Goal: Information Seeking & Learning: Learn about a topic

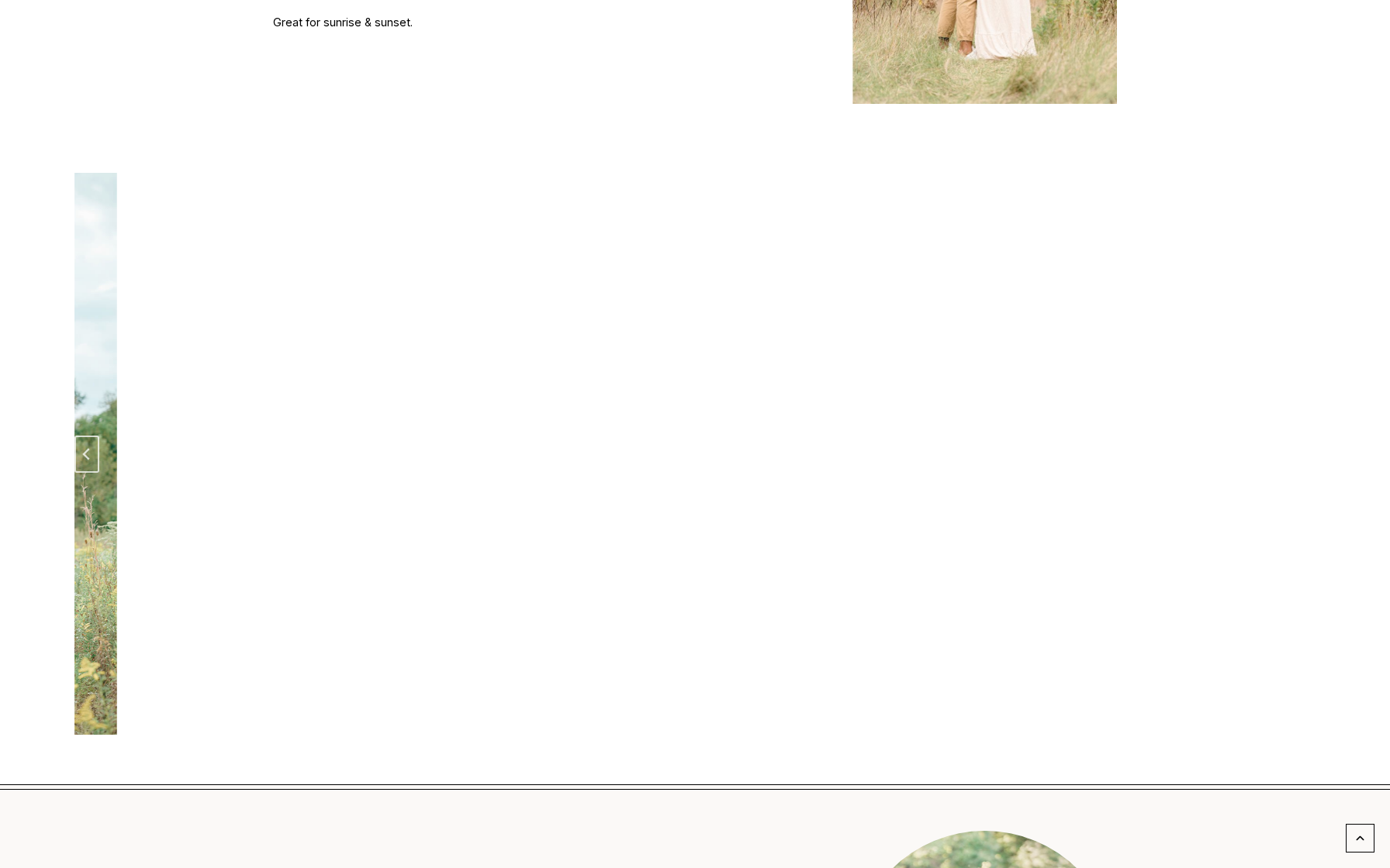
scroll to position [2396, 0]
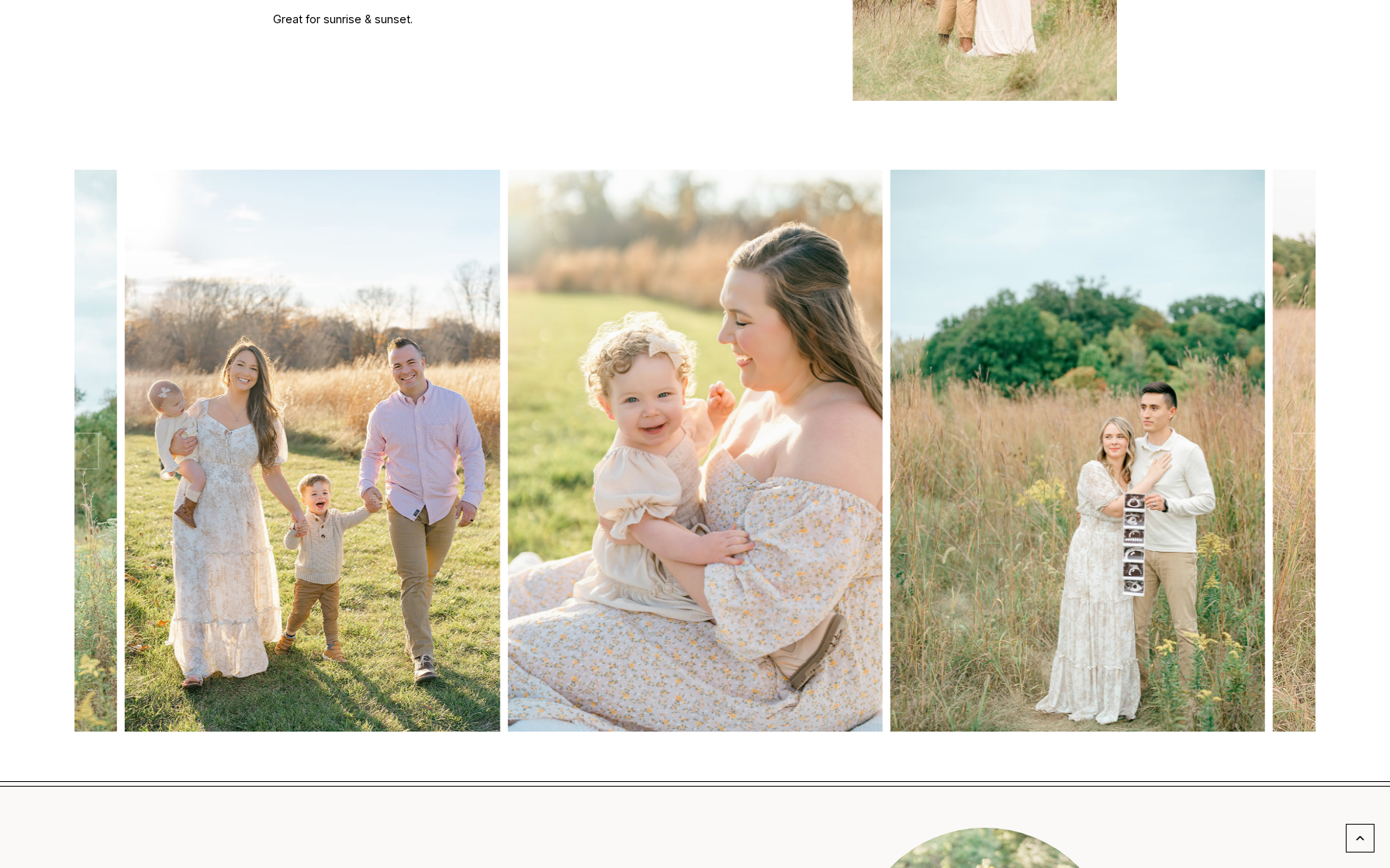
click at [1315, 397] on div "fal fall fal fall fal fall" at bounding box center [695, 444] width 1390 height 673
click at [1303, 445] on icon "Next slide" at bounding box center [1302, 451] width 12 height 12
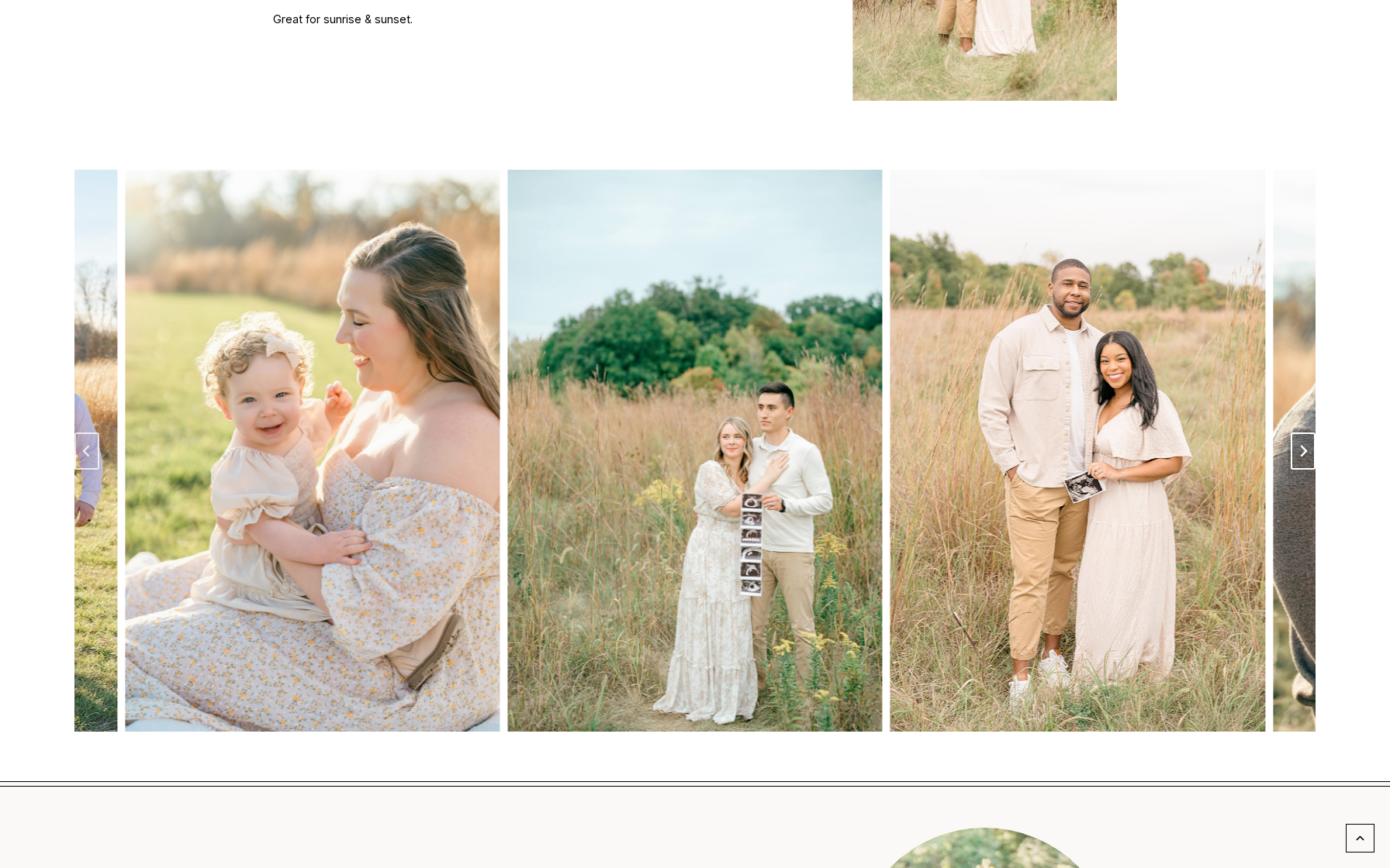
click at [1303, 445] on icon "Next slide" at bounding box center [1302, 451] width 12 height 12
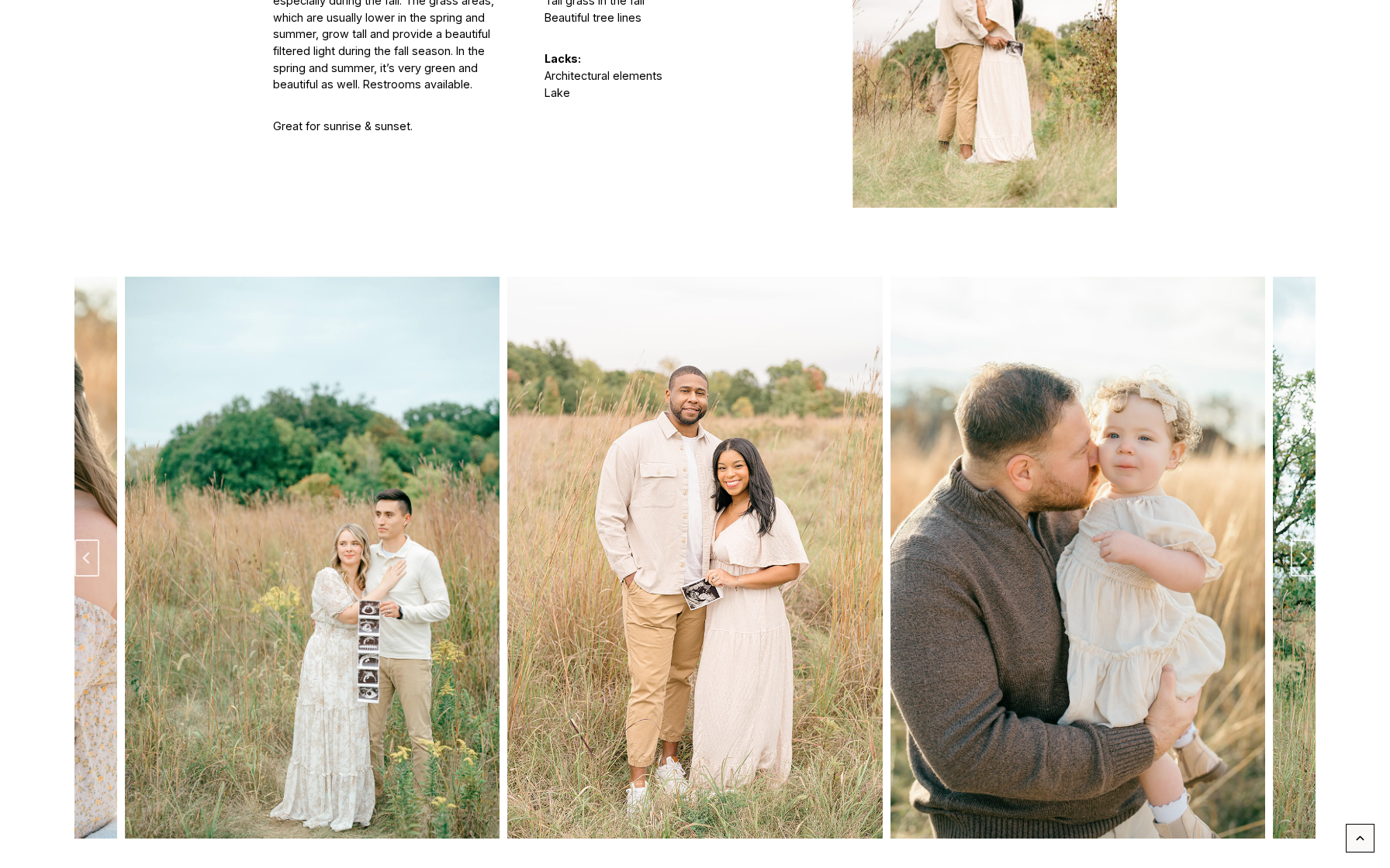
scroll to position [2272, 0]
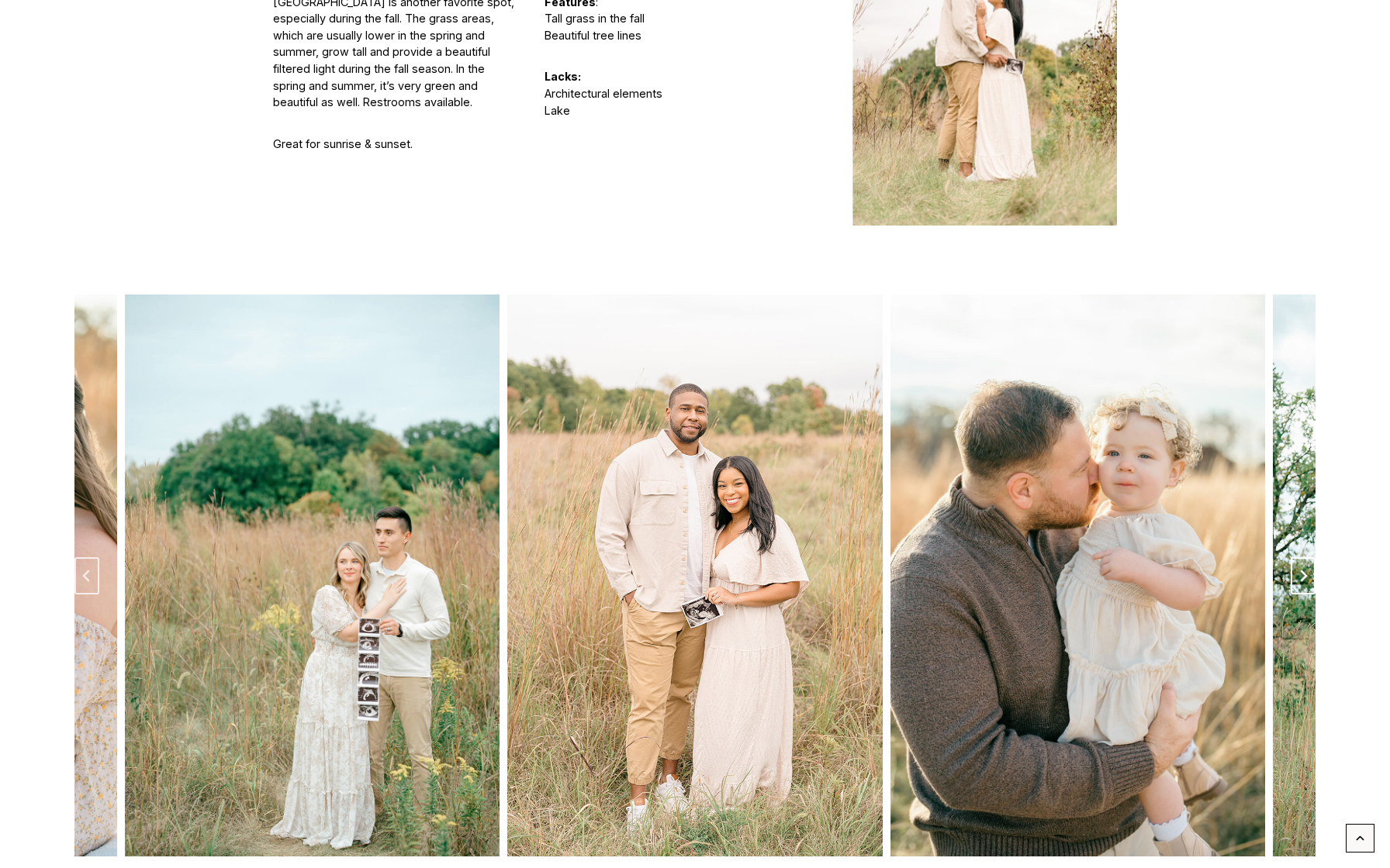
click at [1306, 570] on icon "Next slide" at bounding box center [1302, 576] width 12 height 12
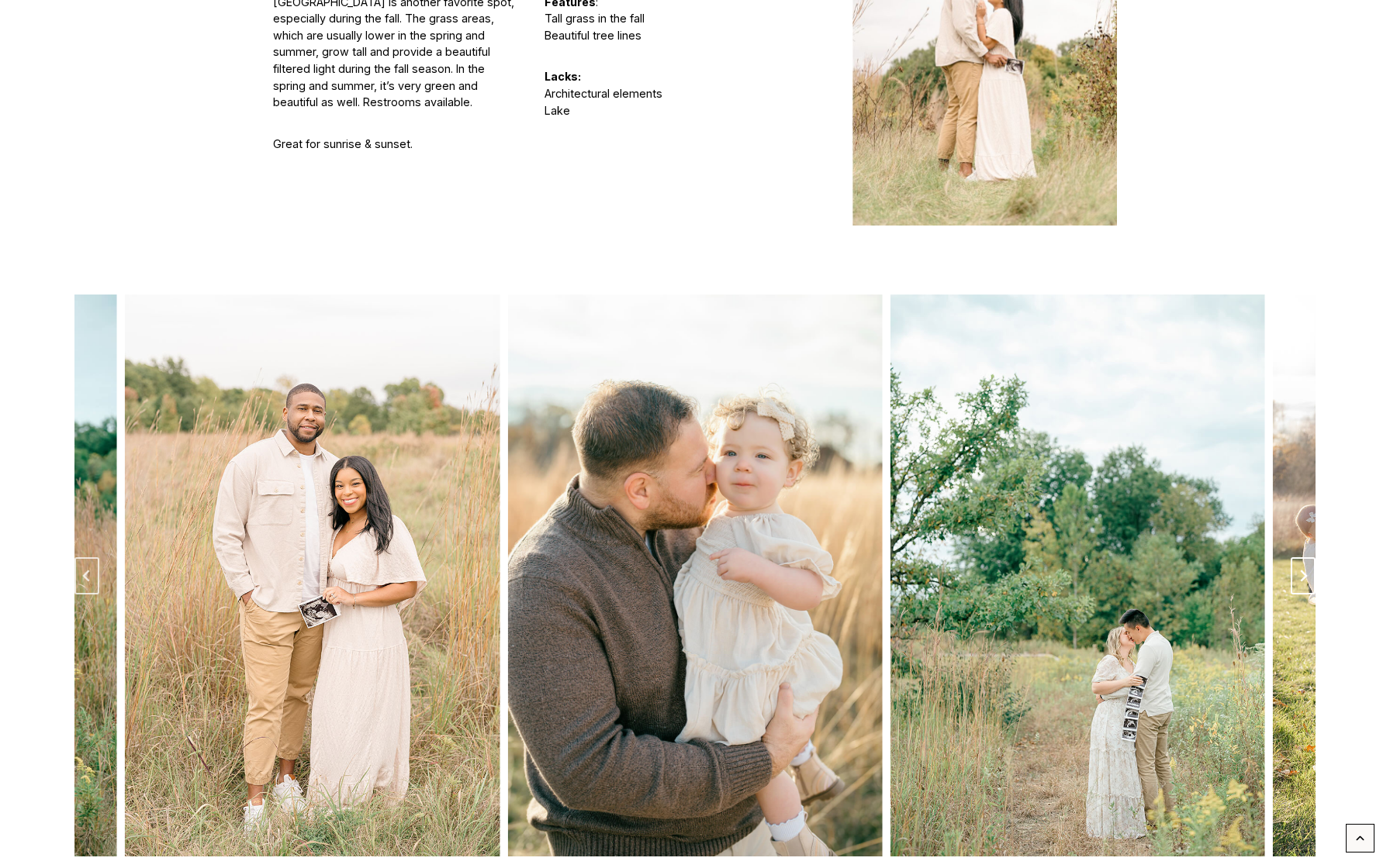
click at [1306, 570] on icon "Go to first slide" at bounding box center [1302, 576] width 12 height 12
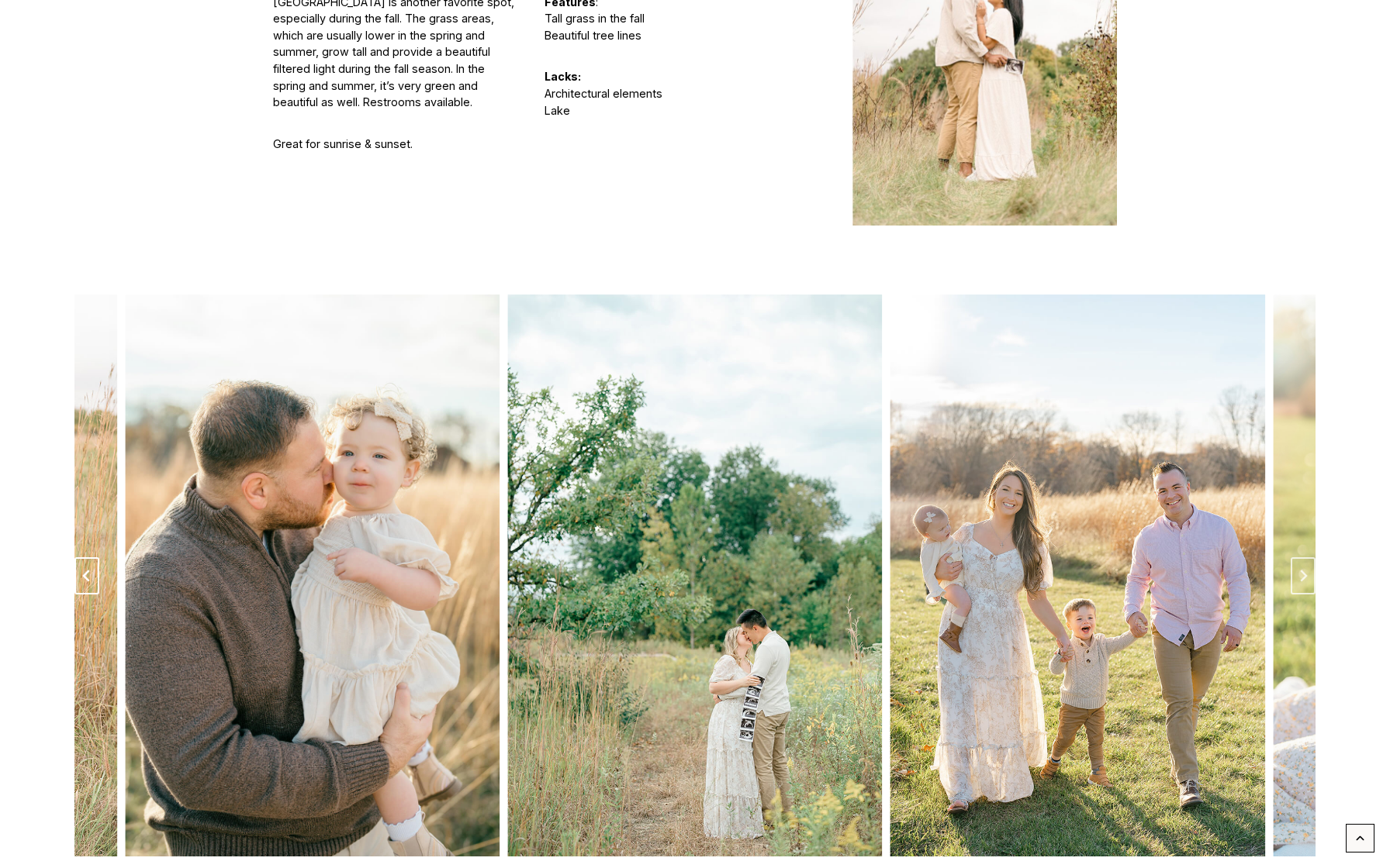
click at [78, 557] on button "Go to last slide" at bounding box center [87, 576] width 25 height 37
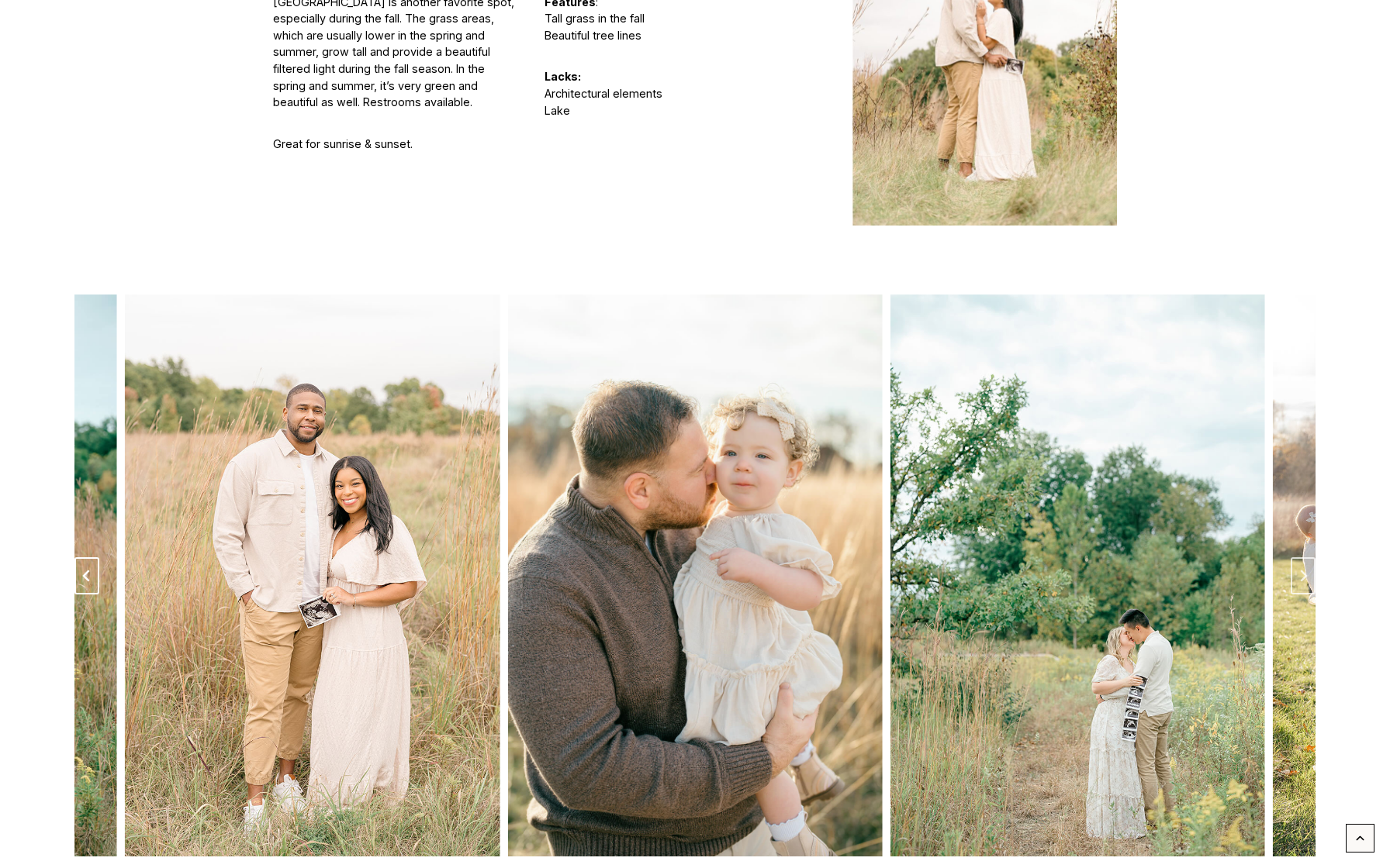
click at [78, 557] on button "Previous slide" at bounding box center [87, 576] width 25 height 37
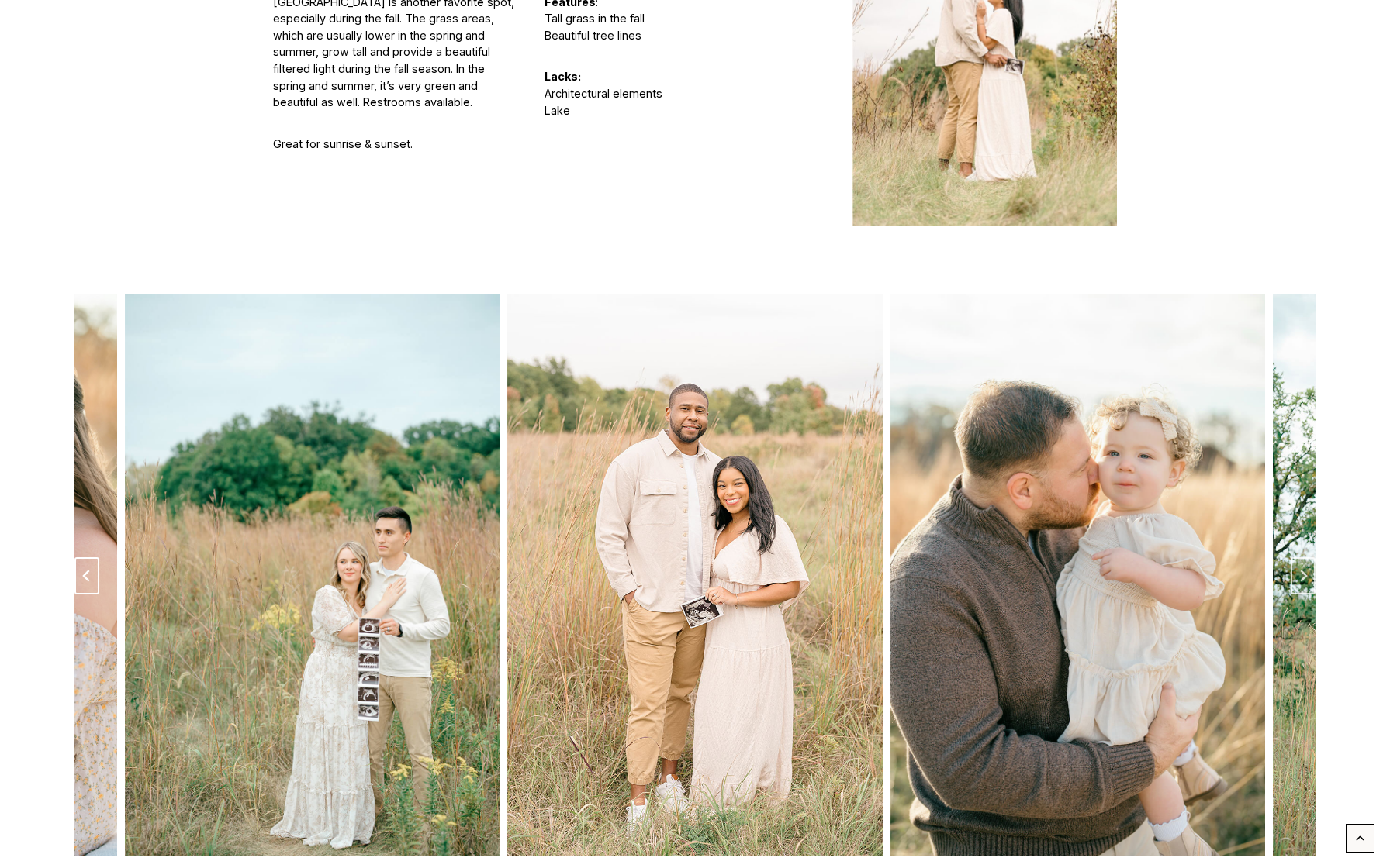
click at [78, 557] on button "Previous slide" at bounding box center [87, 576] width 25 height 37
click at [90, 570] on icon "Previous slide" at bounding box center [87, 576] width 12 height 12
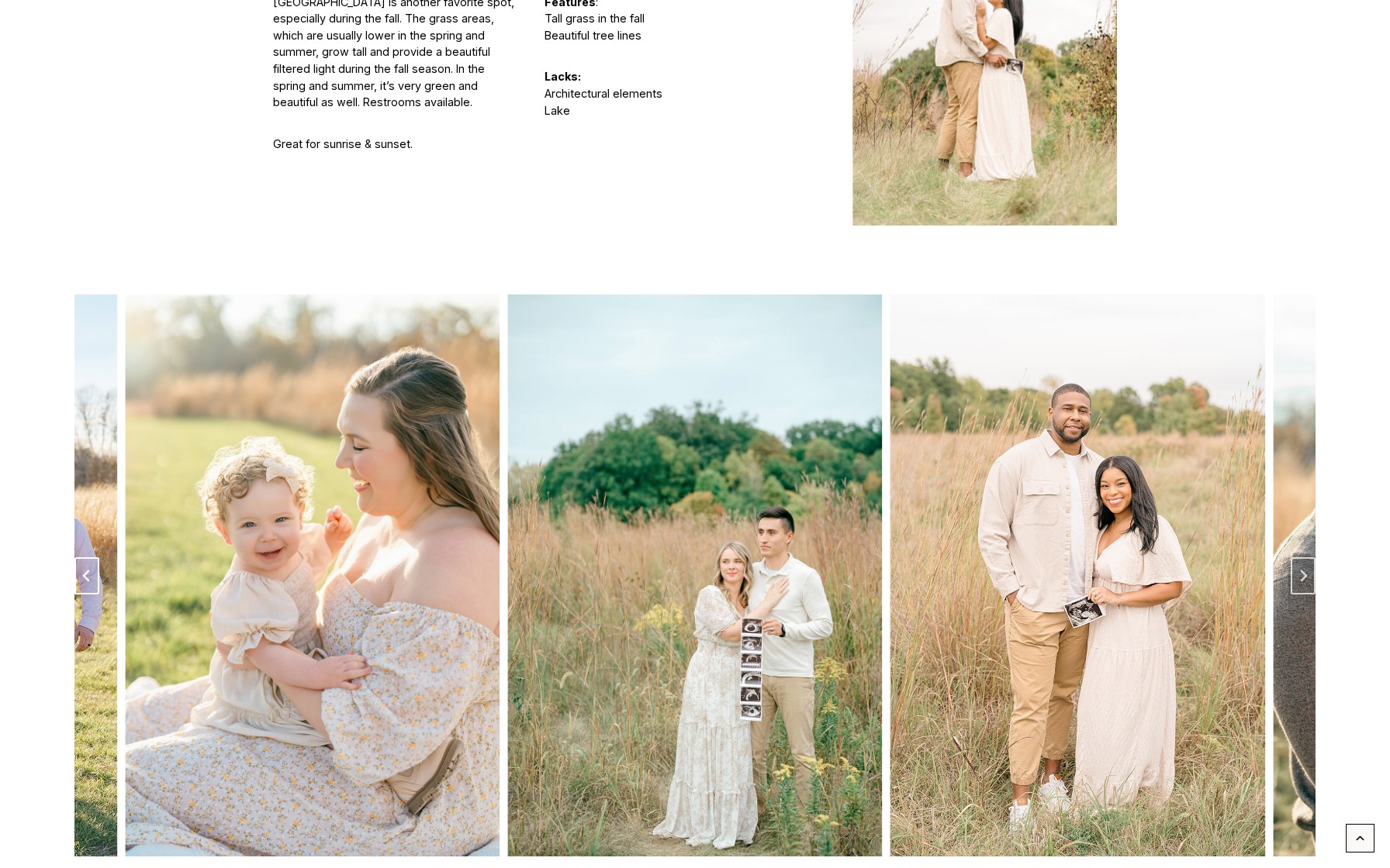
click at [90, 570] on icon "Previous slide" at bounding box center [87, 576] width 12 height 12
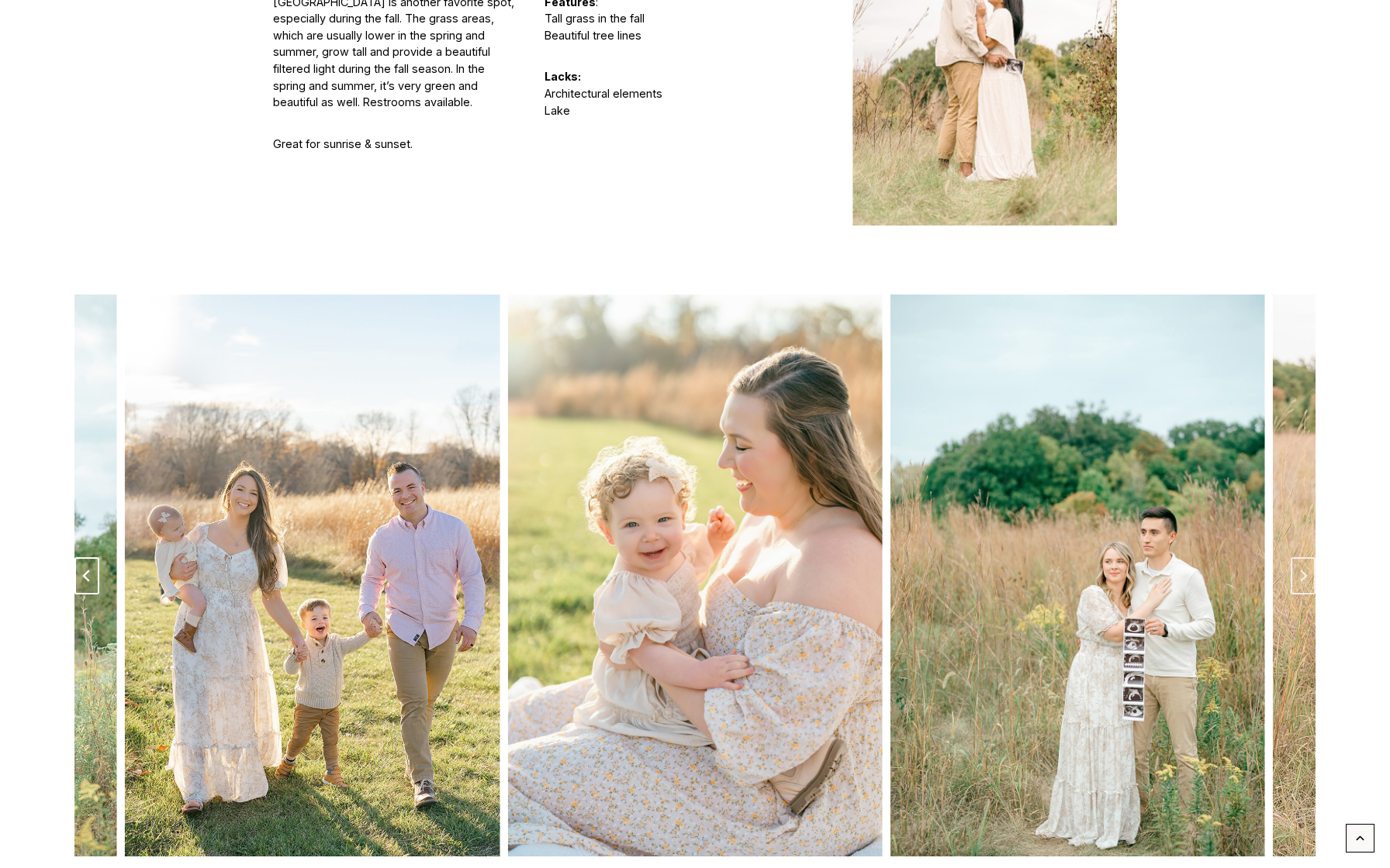
click at [95, 557] on button "Previous slide" at bounding box center [87, 576] width 25 height 37
click at [90, 570] on icon "Previous slide" at bounding box center [87, 576] width 12 height 12
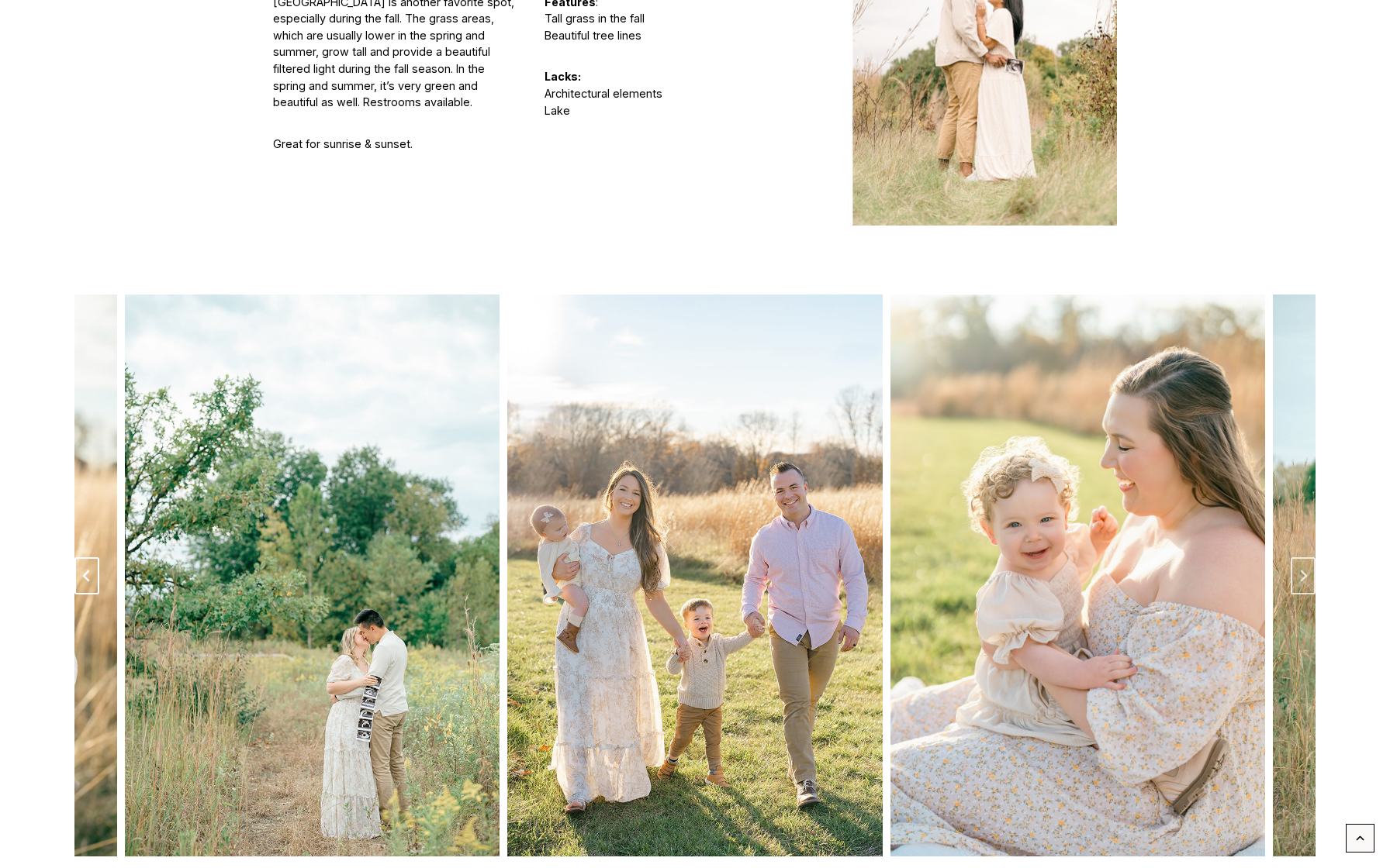
click at [83, 557] on button "Previous slide" at bounding box center [87, 576] width 25 height 37
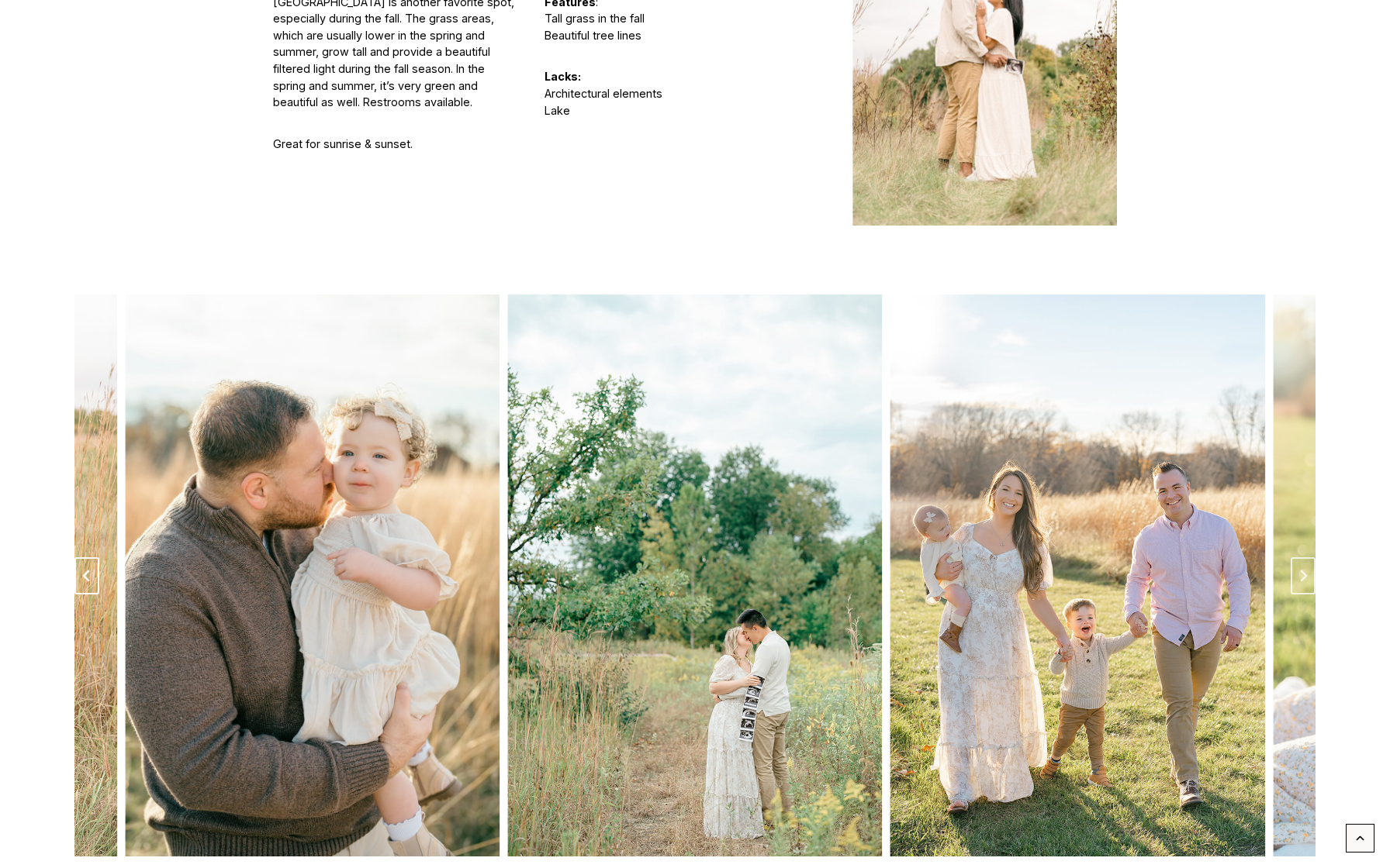
click at [83, 557] on button "Go to last slide" at bounding box center [87, 576] width 25 height 37
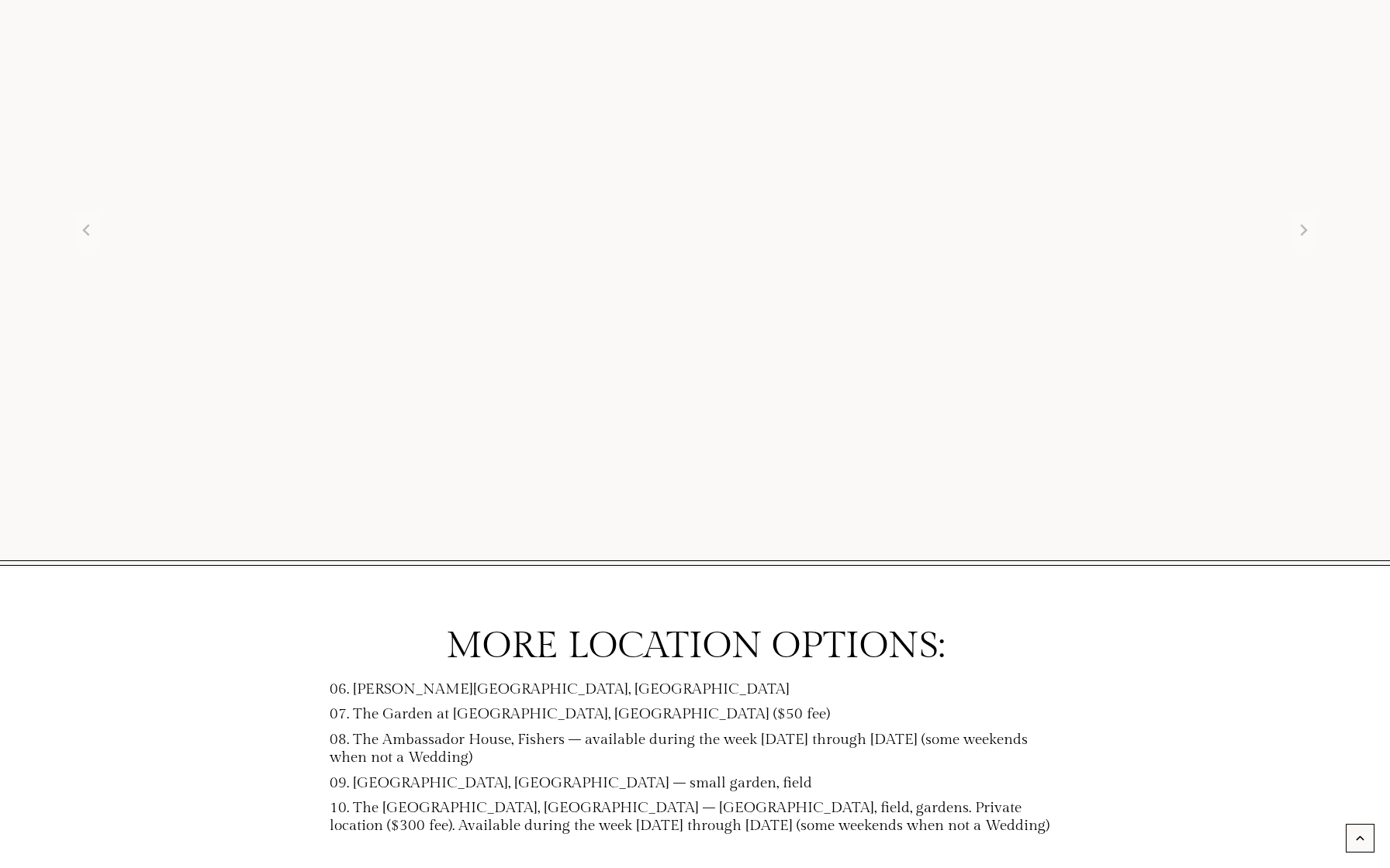
scroll to position [5972, 0]
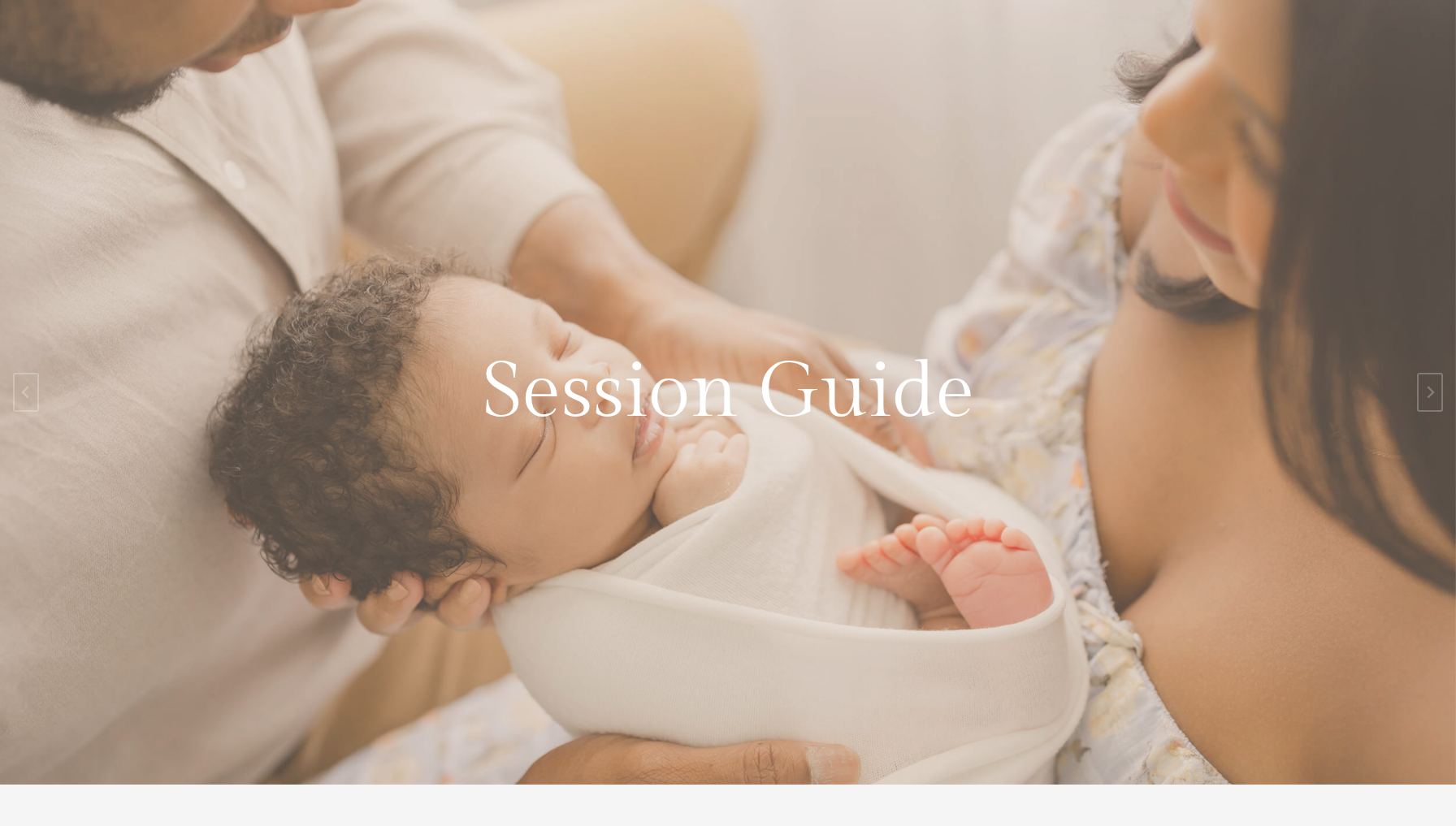
click at [496, 0] on div "Session Guide" at bounding box center [728, 392] width 812 height 785
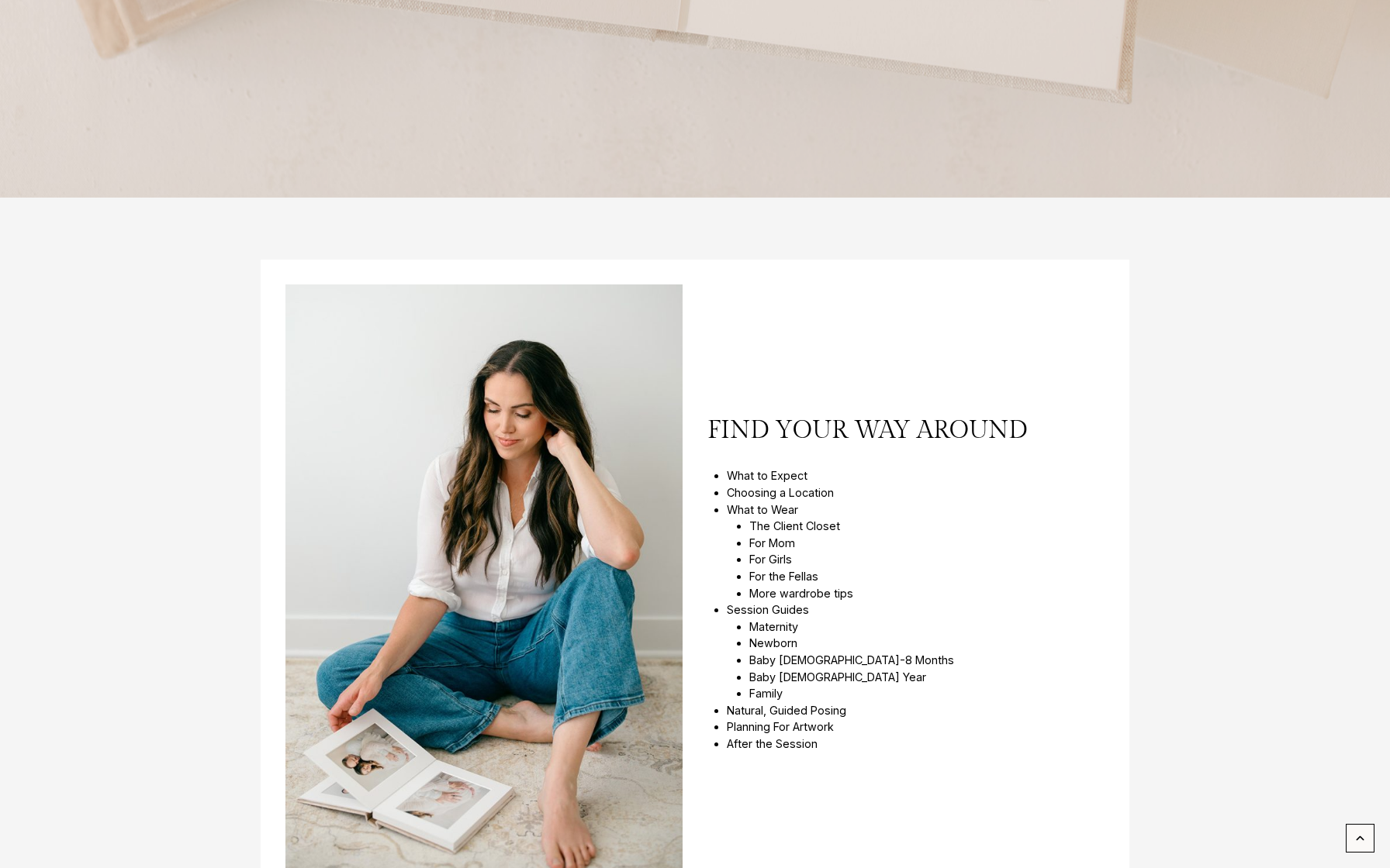
scroll to position [720, 0]
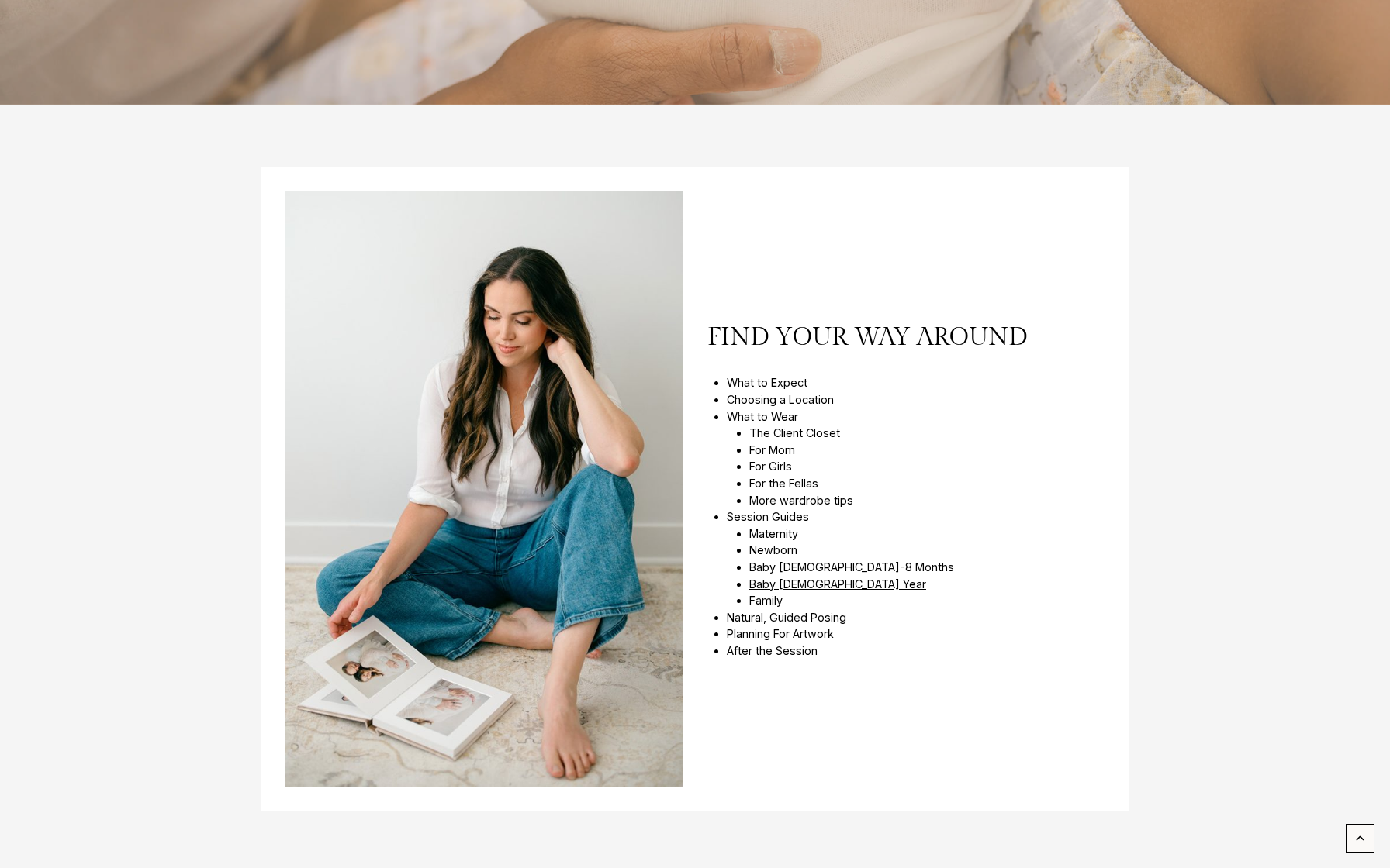
click at [772, 587] on link "Baby 1 Year" at bounding box center [838, 584] width 177 height 13
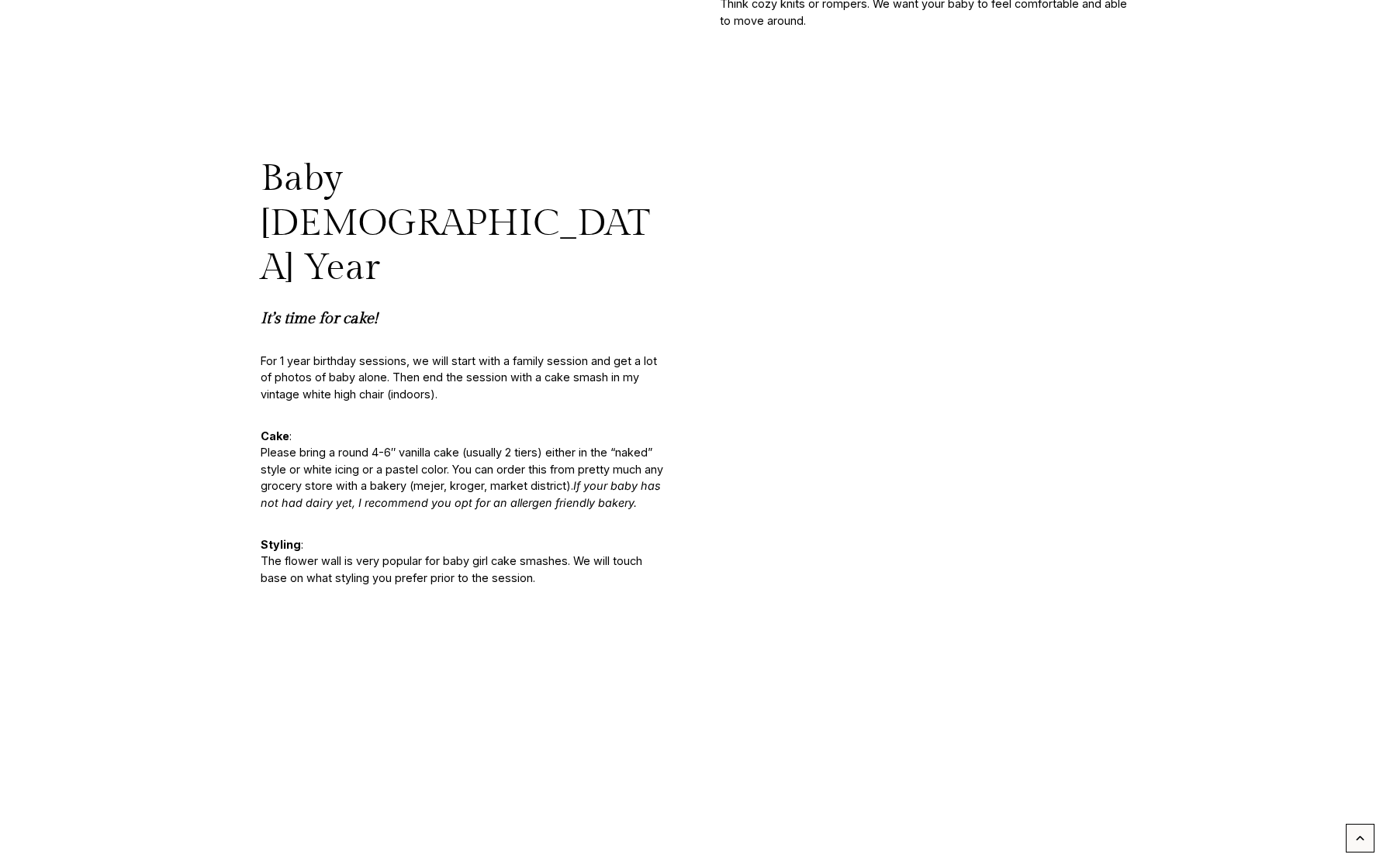
scroll to position [7476, 0]
